Goal: Register for event/course

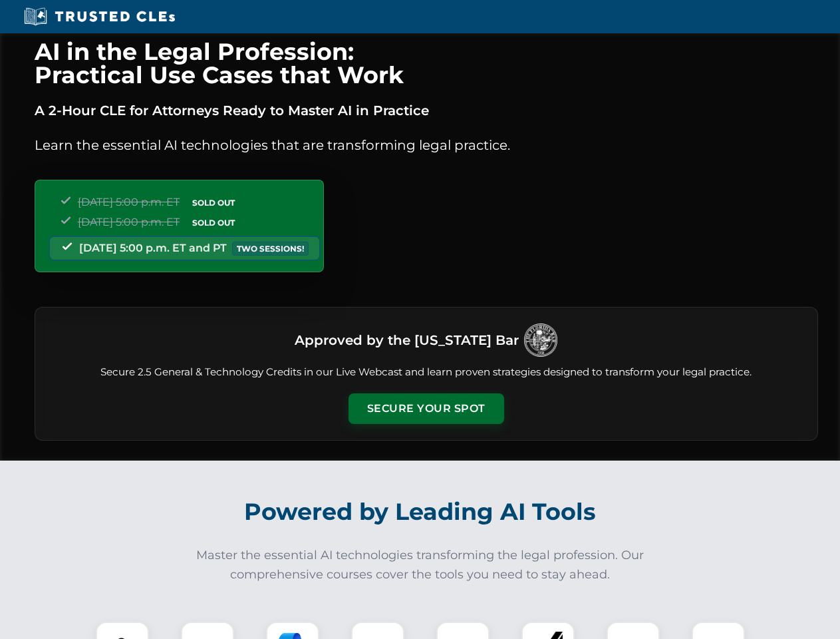
click at [426, 409] on button "Secure Your Spot" at bounding box center [427, 408] width 156 height 31
click at [122, 630] on img at bounding box center [122, 648] width 39 height 39
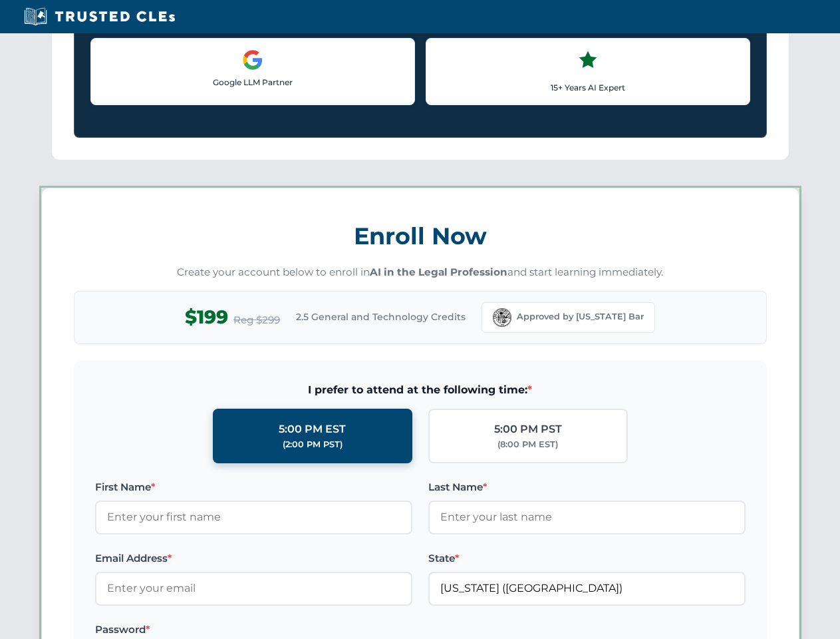
click at [293, 630] on label "Password *" at bounding box center [253, 630] width 317 height 16
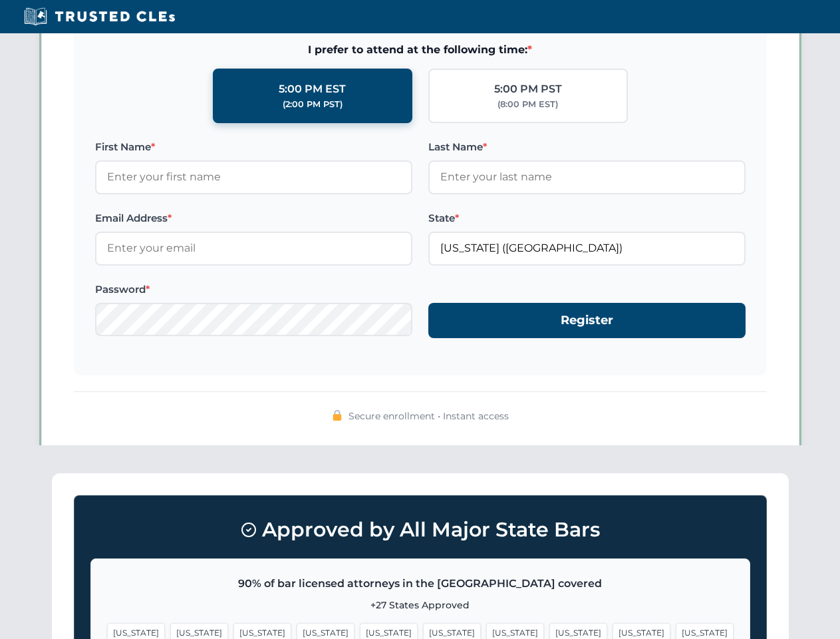
click at [613, 630] on span "[US_STATE]" at bounding box center [642, 632] width 58 height 19
